Goal: Transaction & Acquisition: Purchase product/service

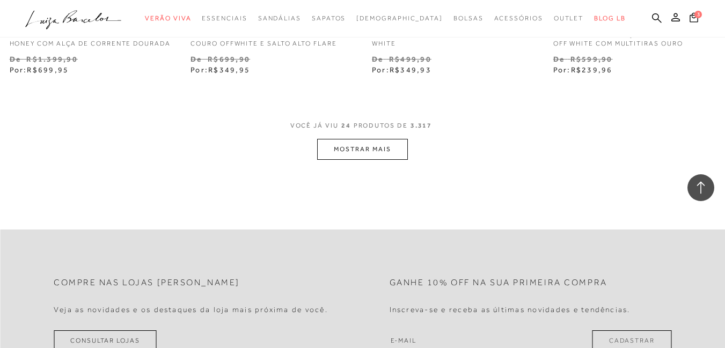
scroll to position [2093, 0]
click at [368, 159] on button "MOSTRAR MAIS" at bounding box center [362, 148] width 90 height 21
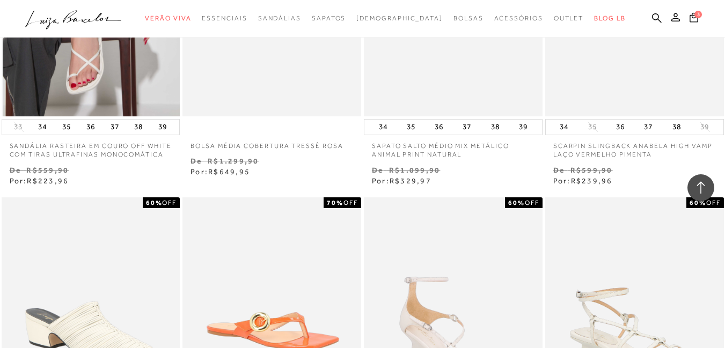
scroll to position [3756, 0]
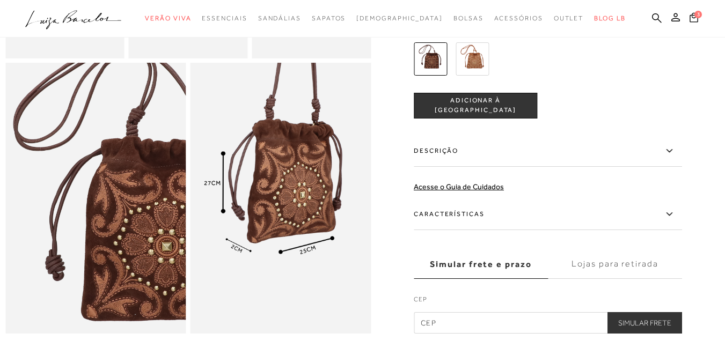
scroll to position [483, 0]
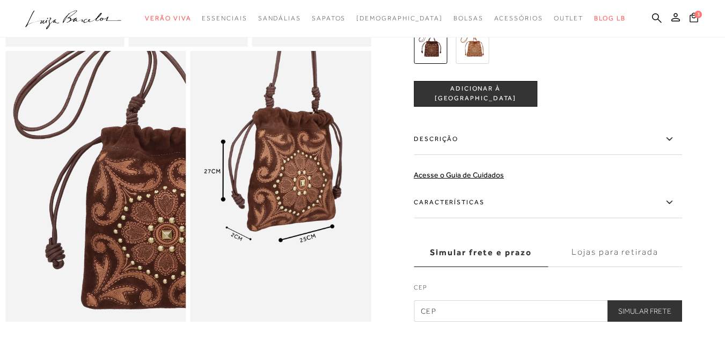
click at [483, 64] on img at bounding box center [472, 47] width 33 height 33
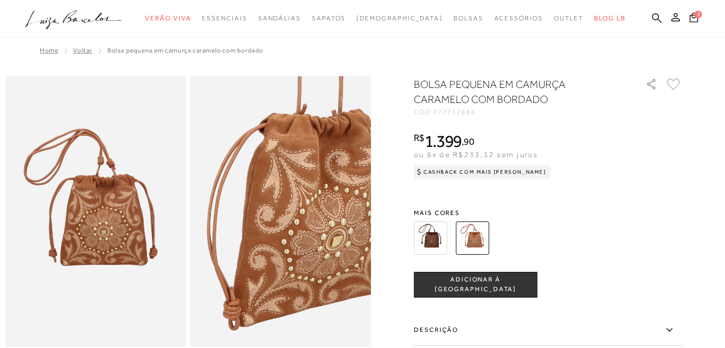
click at [432, 242] on img at bounding box center [430, 238] width 33 height 33
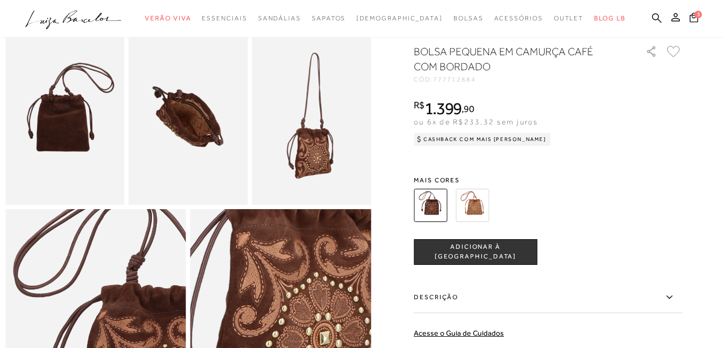
scroll to position [322, 0]
